Goal: Information Seeking & Learning: Learn about a topic

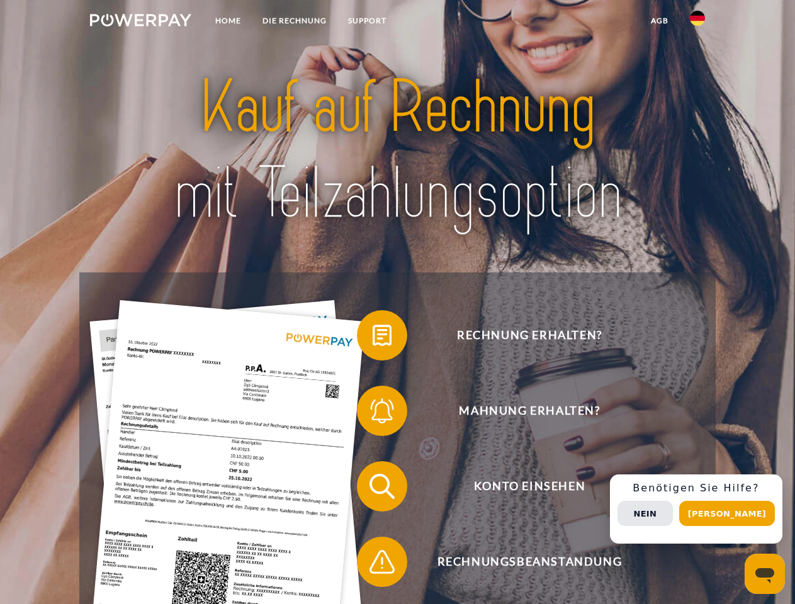
click at [140, 22] on img at bounding box center [140, 20] width 101 height 13
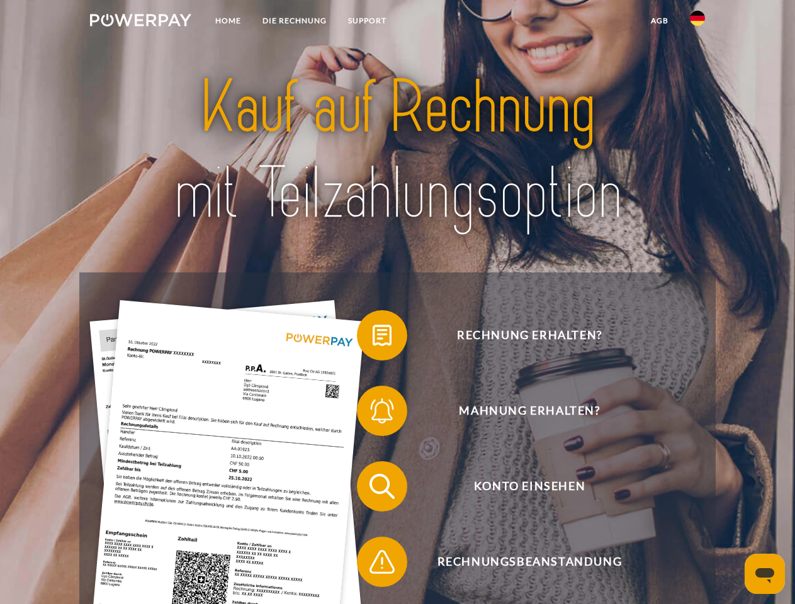
click at [698, 22] on img at bounding box center [697, 18] width 15 height 15
click at [659, 21] on link "agb" at bounding box center [659, 20] width 39 height 23
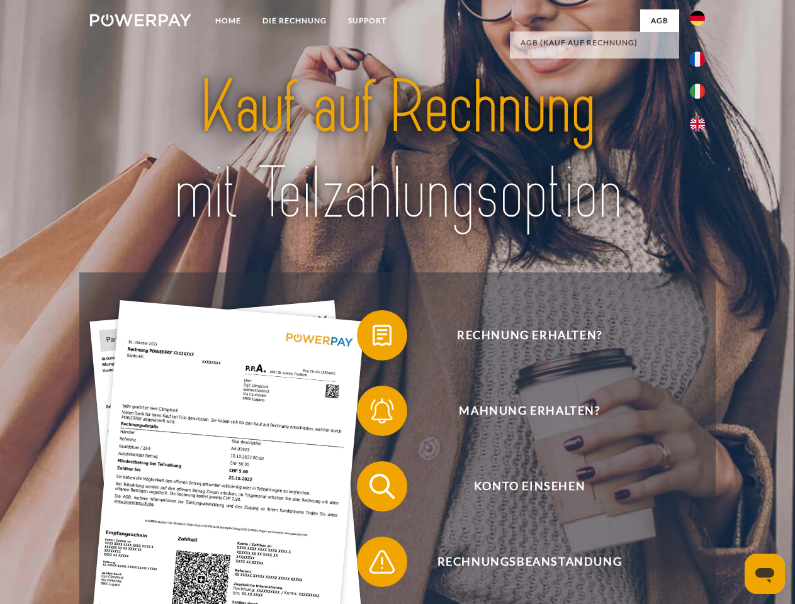
click at [373, 338] on span at bounding box center [363, 335] width 63 height 63
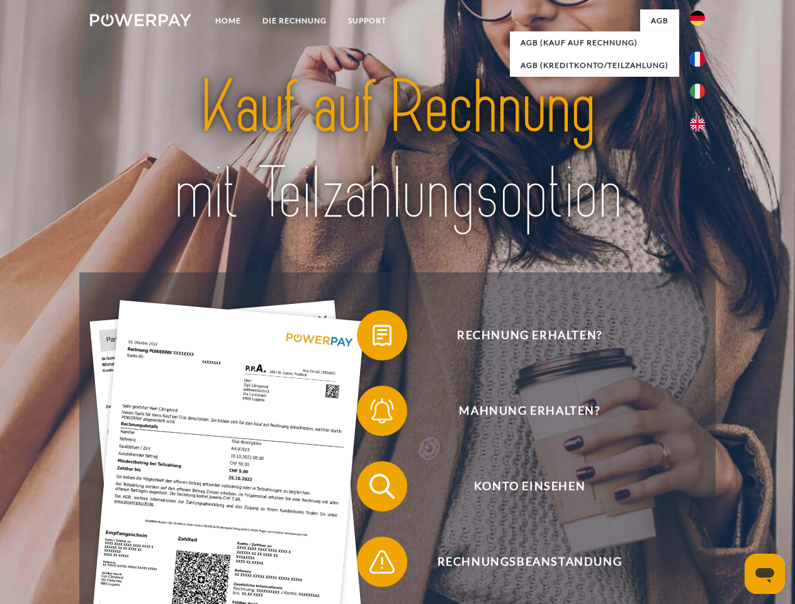
click at [373, 414] on div "Rechnung erhalten? Mahnung erhalten? Konto einsehen" at bounding box center [397, 525] width 636 height 504
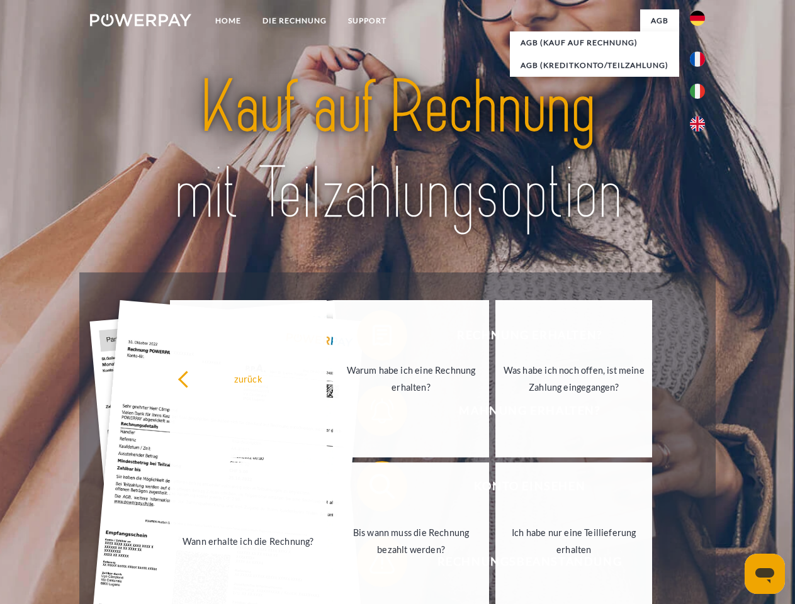
click at [373, 489] on link "Bis wann muss die Rechnung bezahlt werden?" at bounding box center [411, 541] width 157 height 157
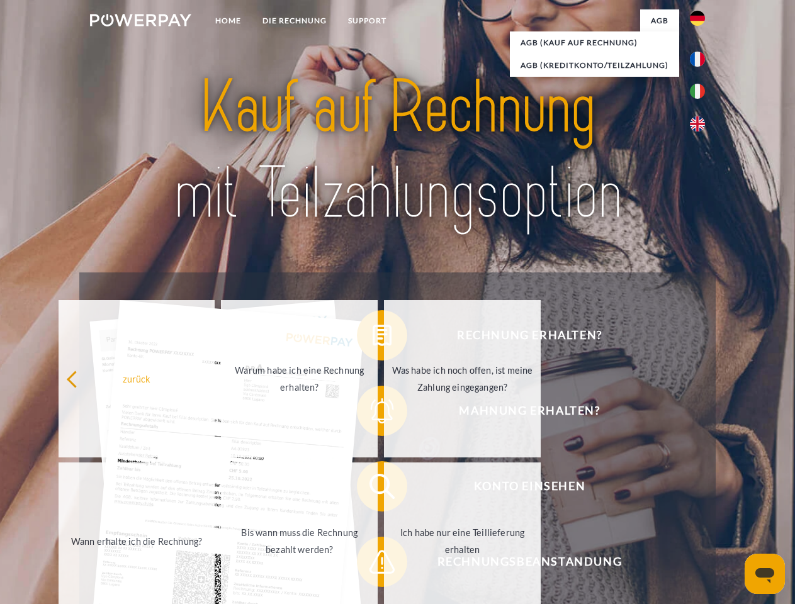
click at [373, 565] on span at bounding box center [363, 562] width 63 height 63
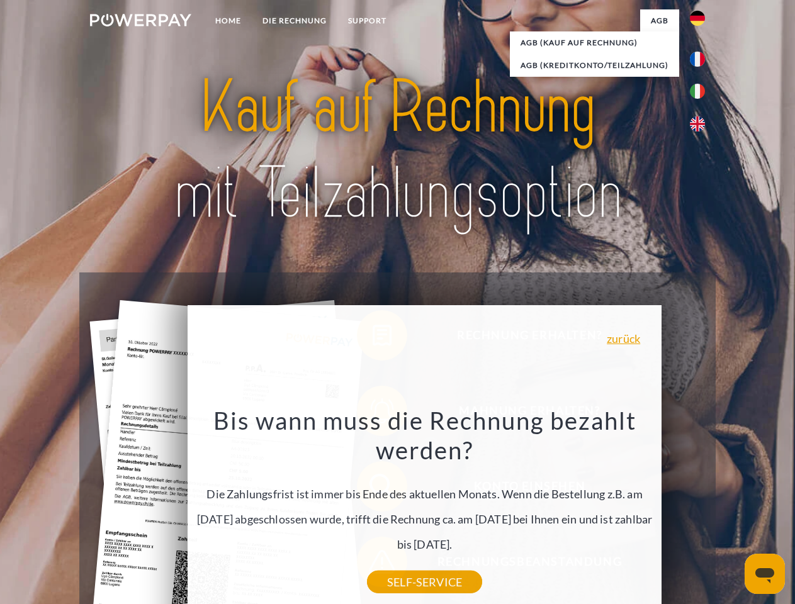
click at [701, 509] on div "Rechnung erhalten? Mahnung erhalten? Konto einsehen" at bounding box center [397, 525] width 636 height 504
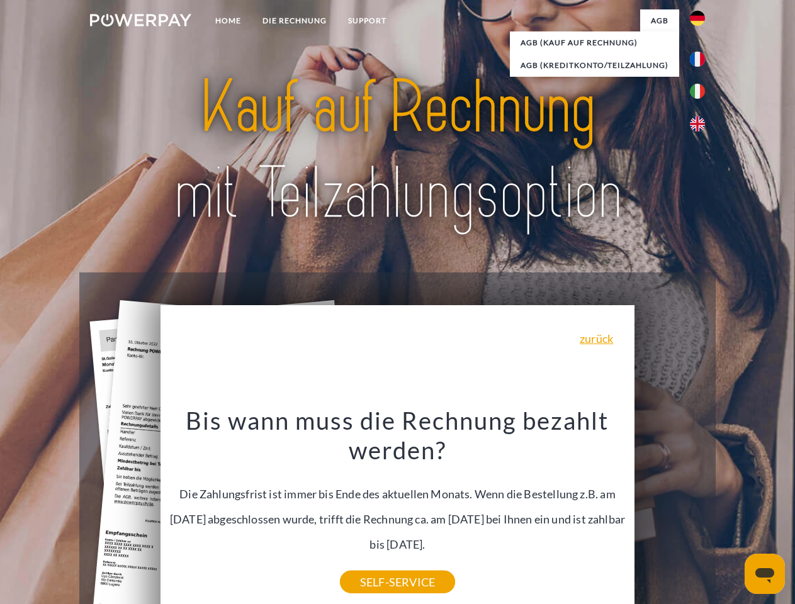
click at [670, 512] on span "Konto einsehen" at bounding box center [529, 486] width 308 height 50
click at [732, 514] on header "Home DIE RECHNUNG SUPPORT" at bounding box center [397, 434] width 795 height 869
